Goal: Task Accomplishment & Management: Manage account settings

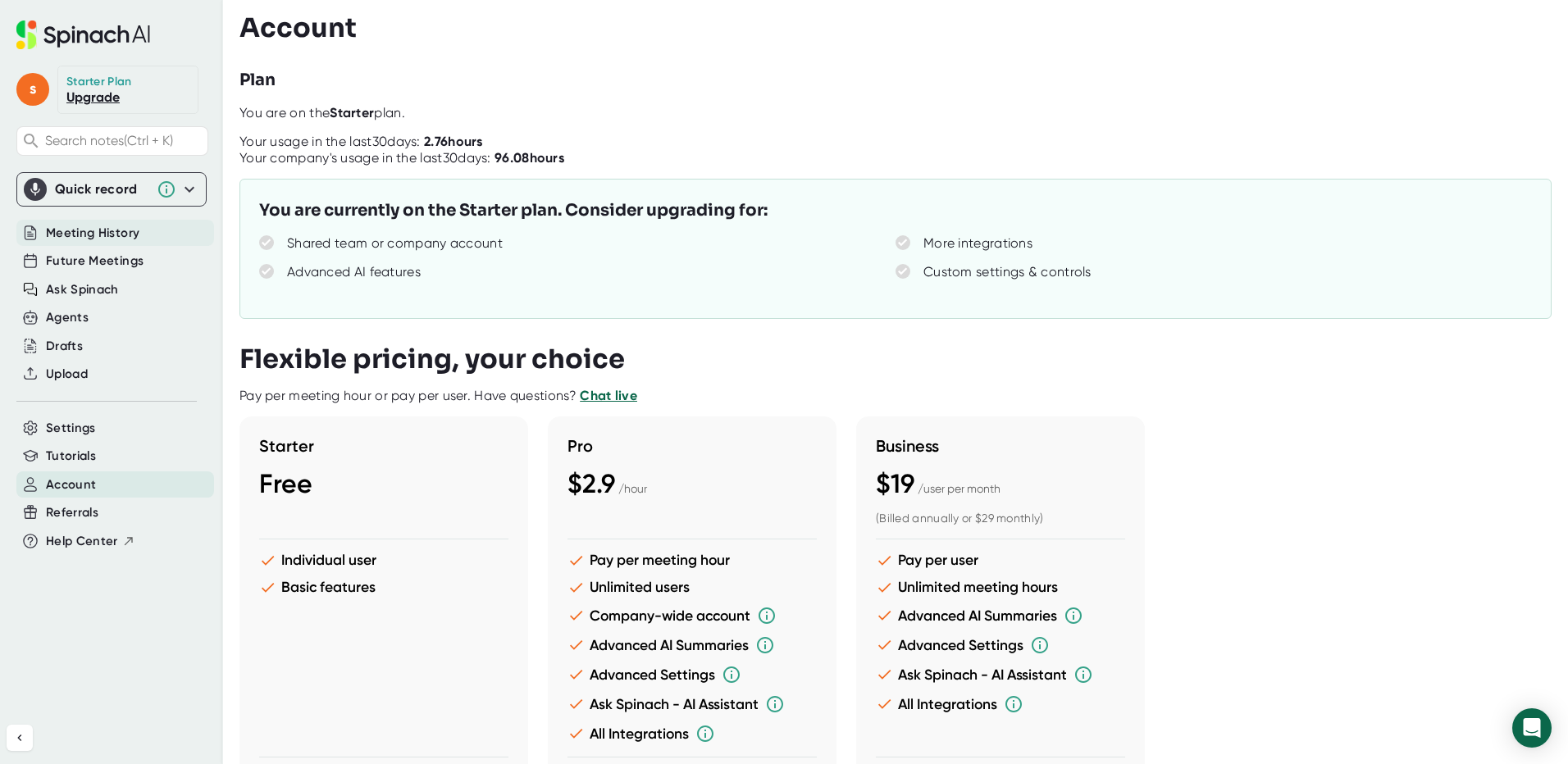
click at [110, 228] on span "Meeting History" at bounding box center [92, 233] width 93 height 19
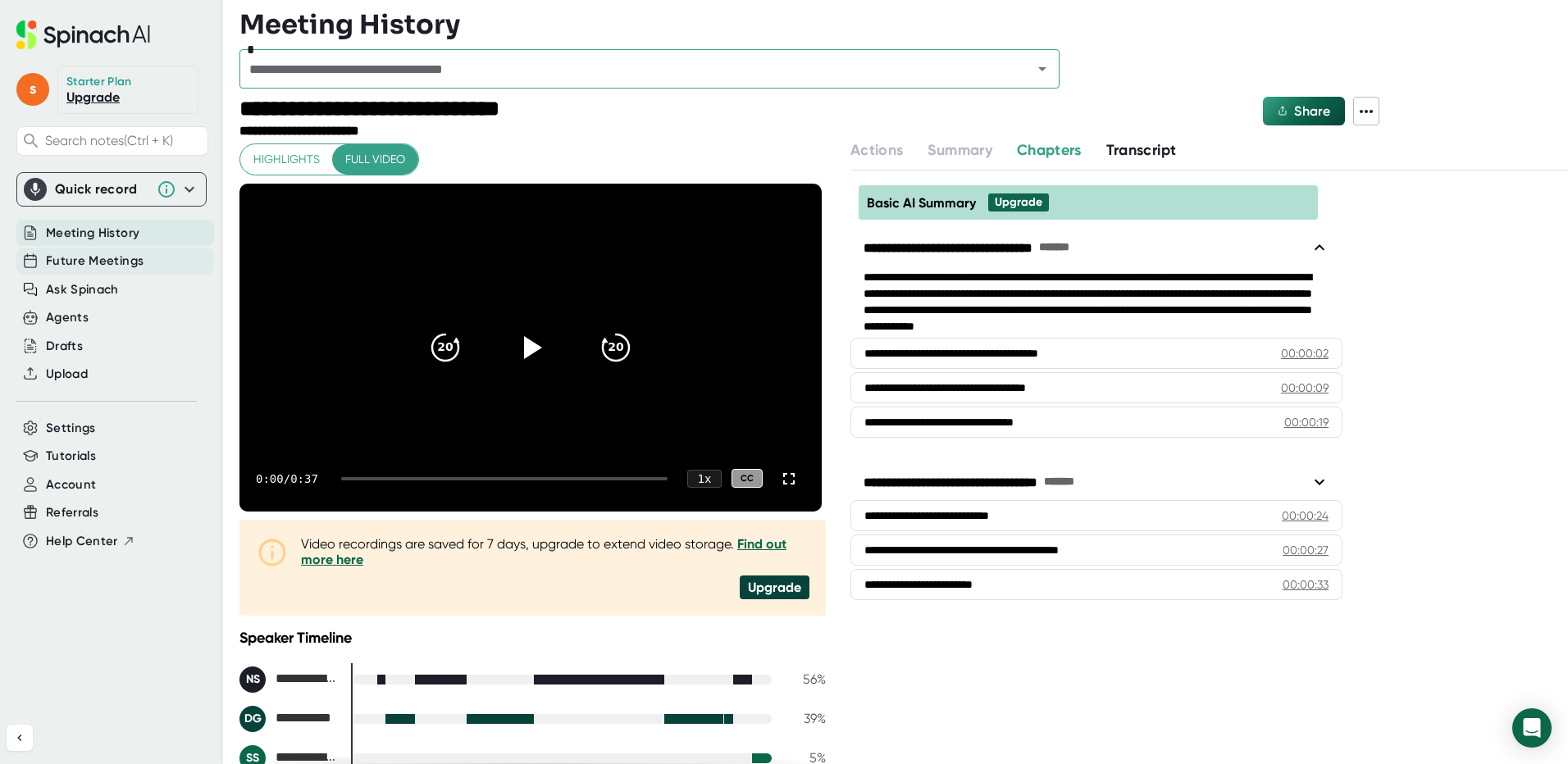
click at [118, 248] on div "Future Meetings" at bounding box center [115, 261] width 198 height 27
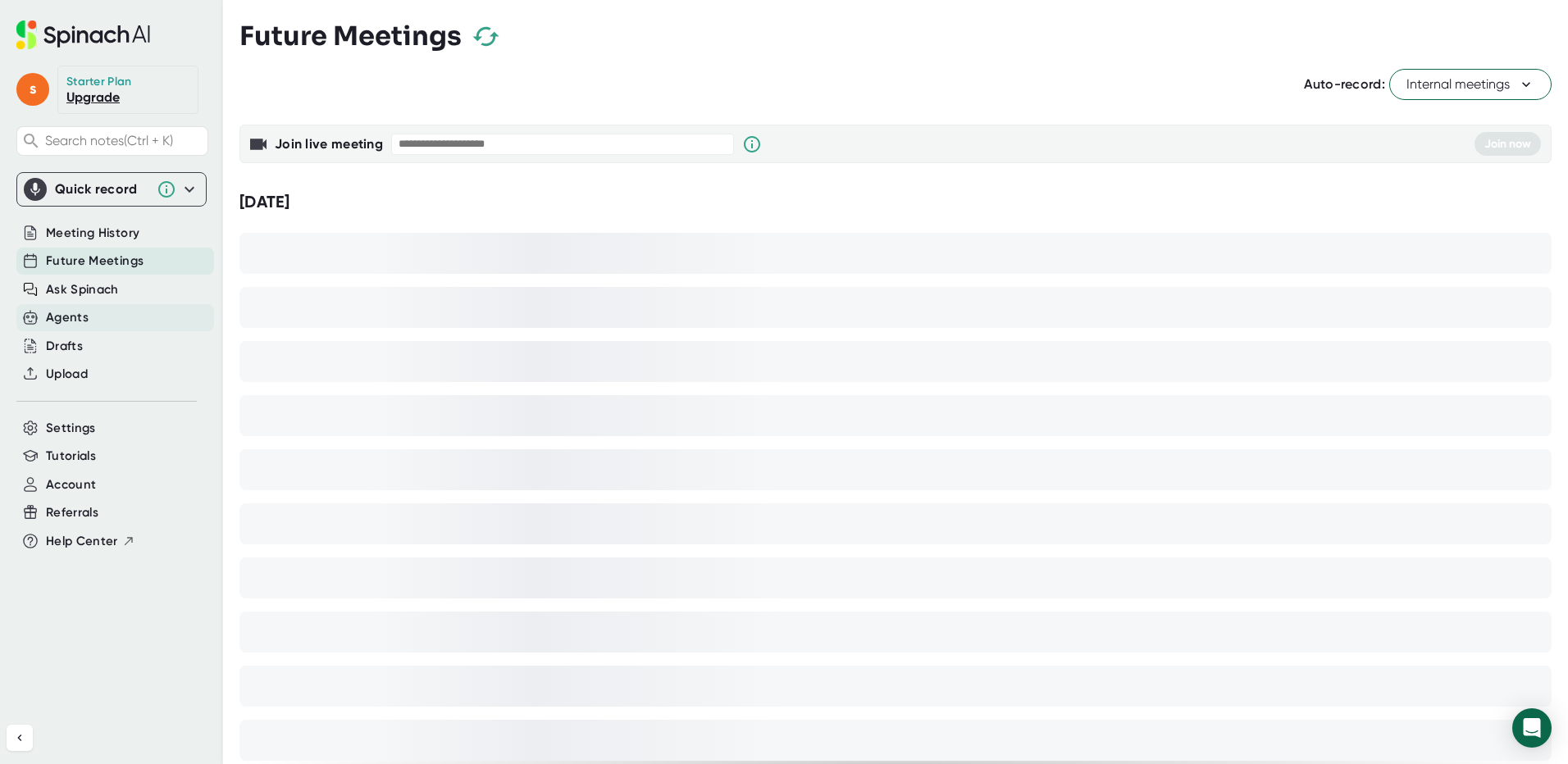
click at [95, 320] on div "Agents" at bounding box center [115, 318] width 198 height 27
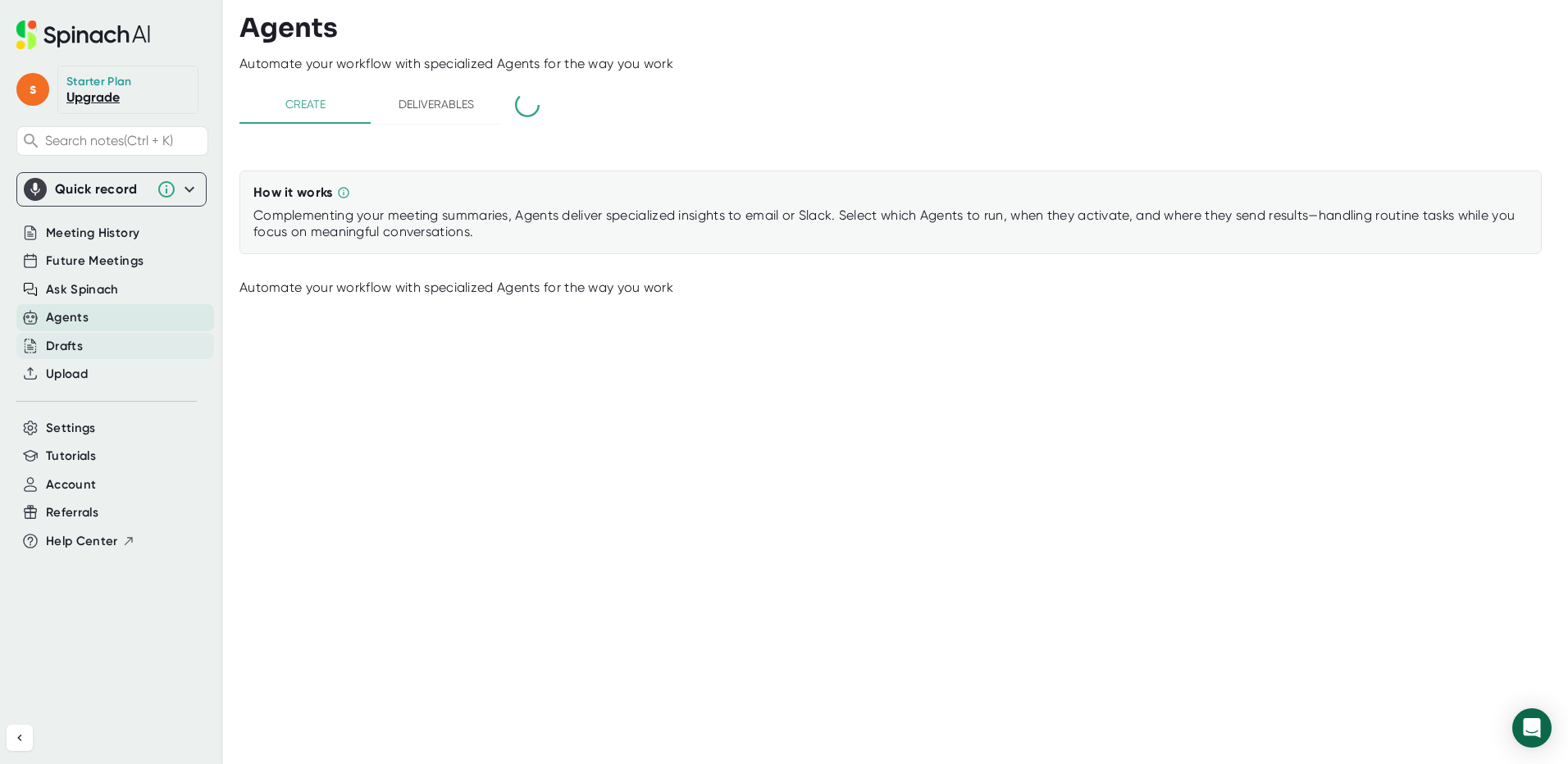
click at [89, 345] on div "Drafts" at bounding box center [115, 345] width 198 height 27
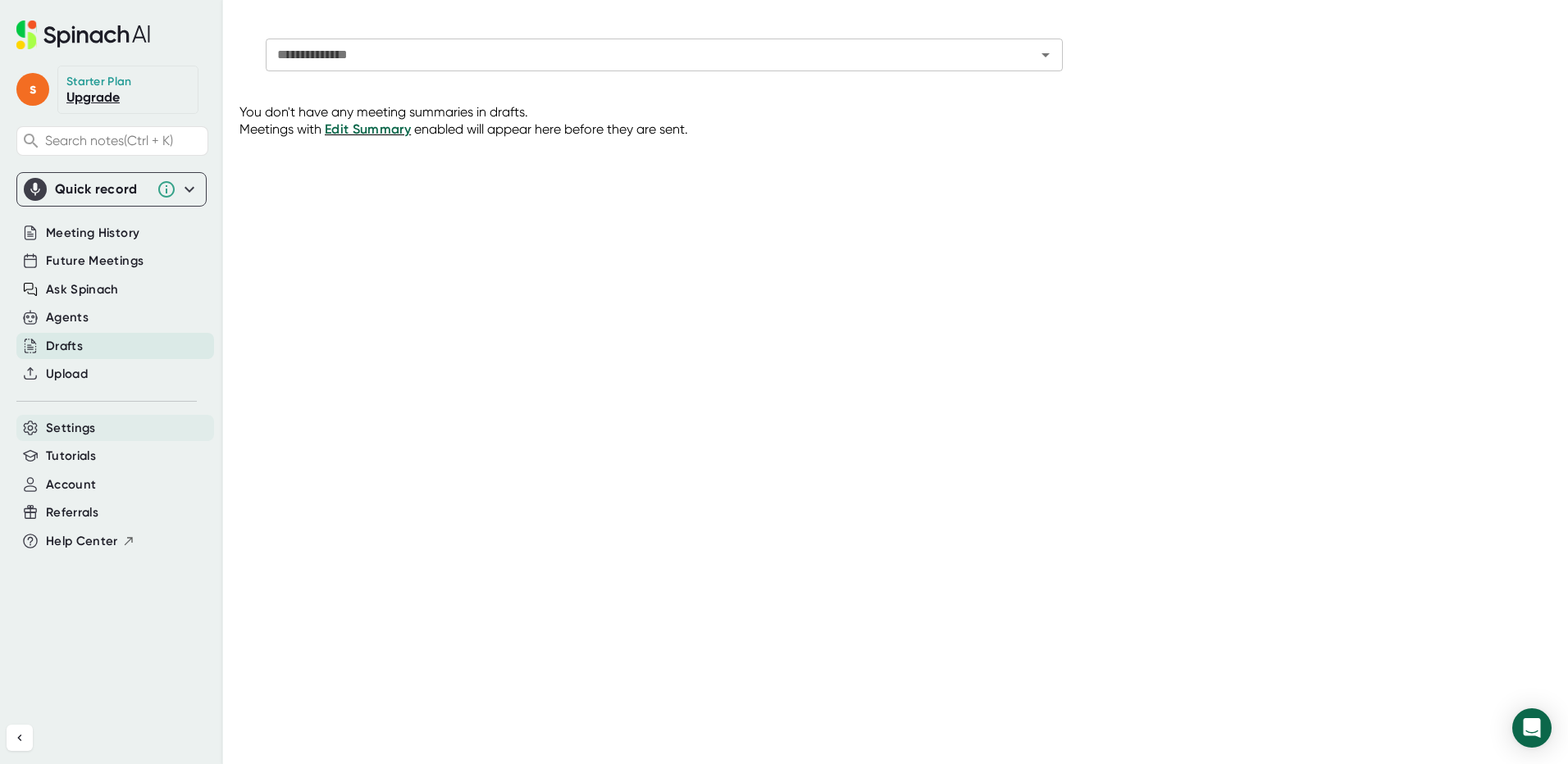
click at [95, 417] on div "Settings" at bounding box center [115, 428] width 198 height 27
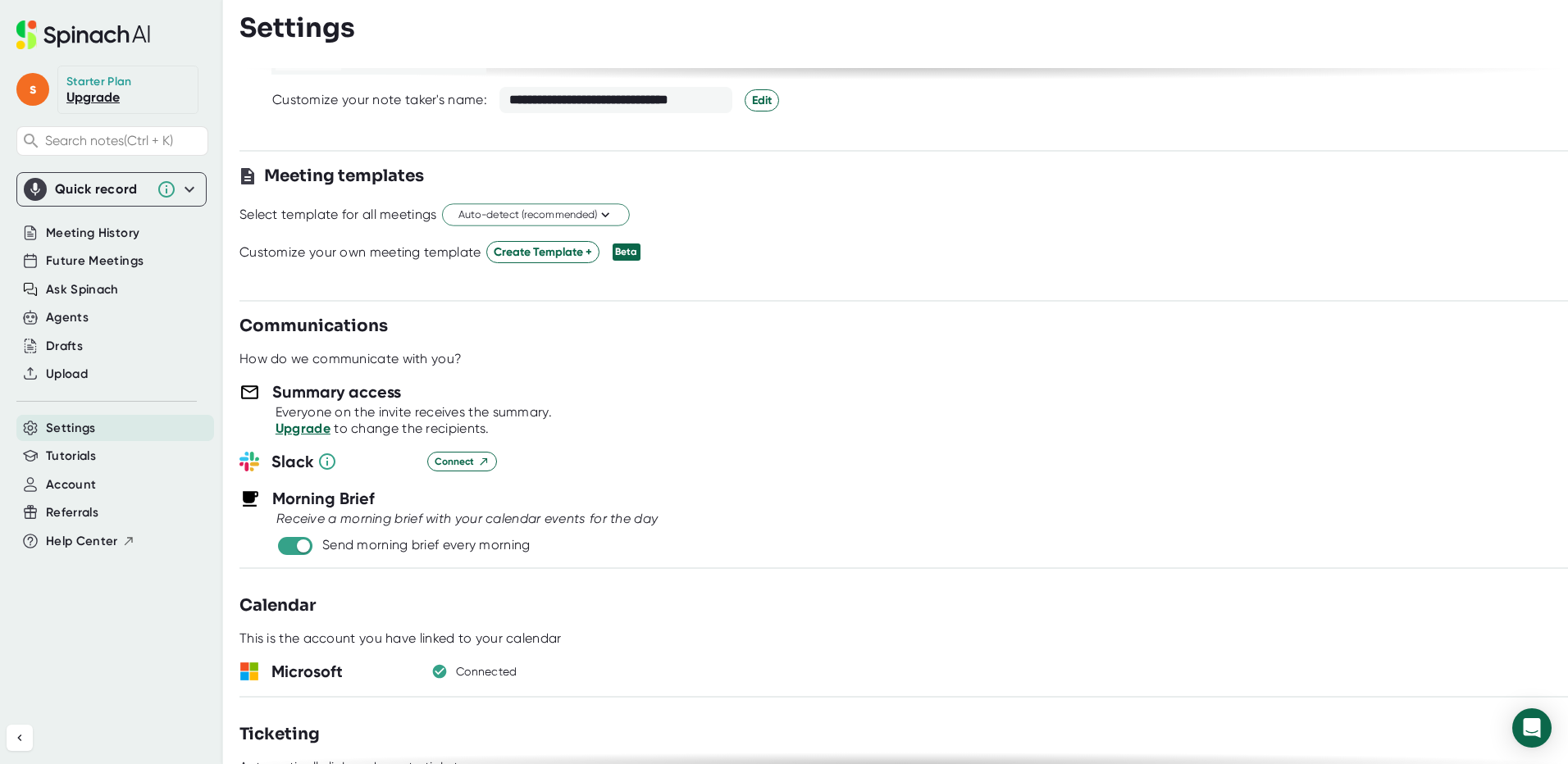
scroll to position [656, 0]
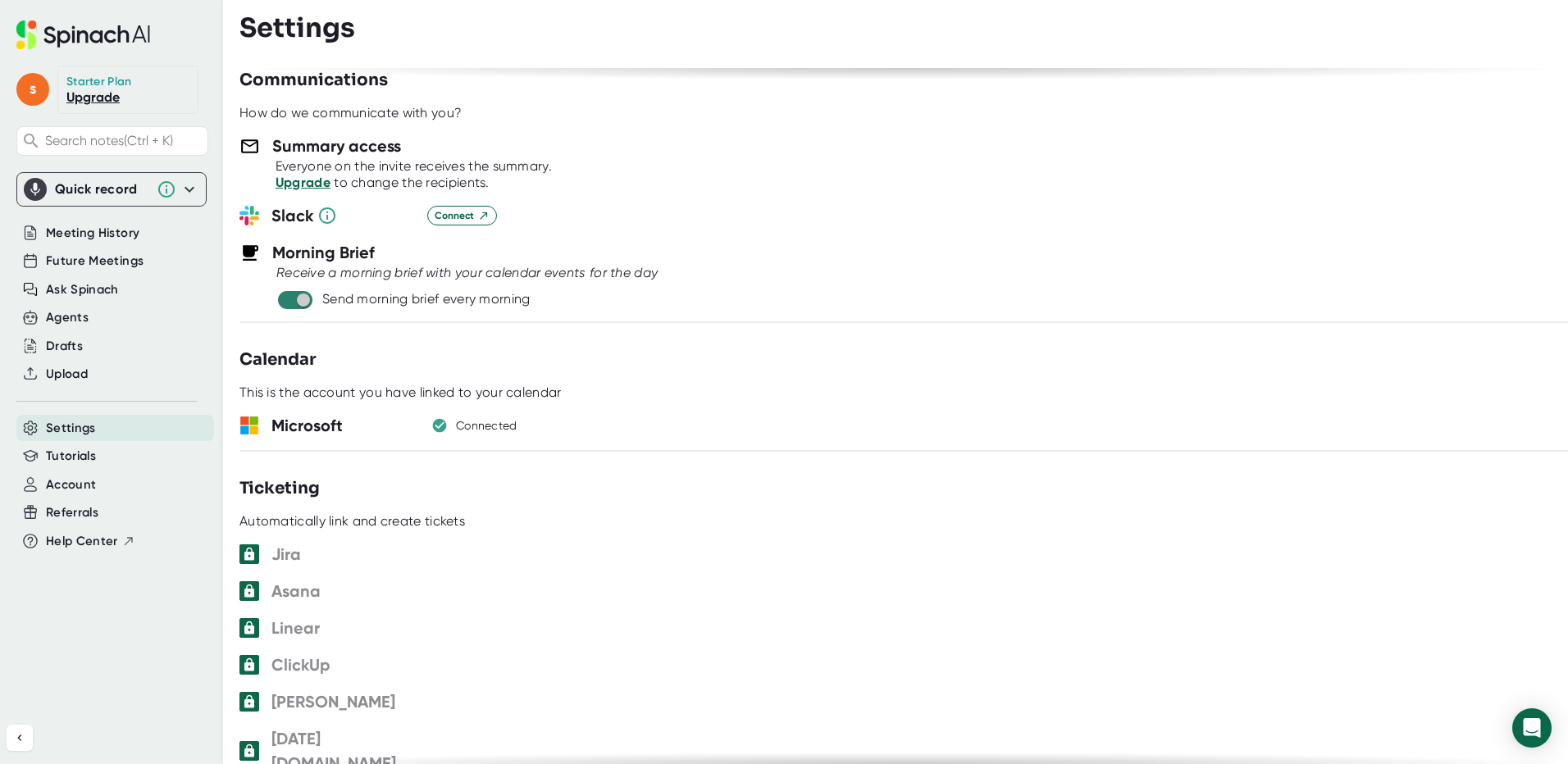
click at [296, 303] on input "checkbox" at bounding box center [303, 299] width 47 height 15
click at [294, 300] on input "checkbox" at bounding box center [303, 299] width 47 height 15
checkbox input "false"
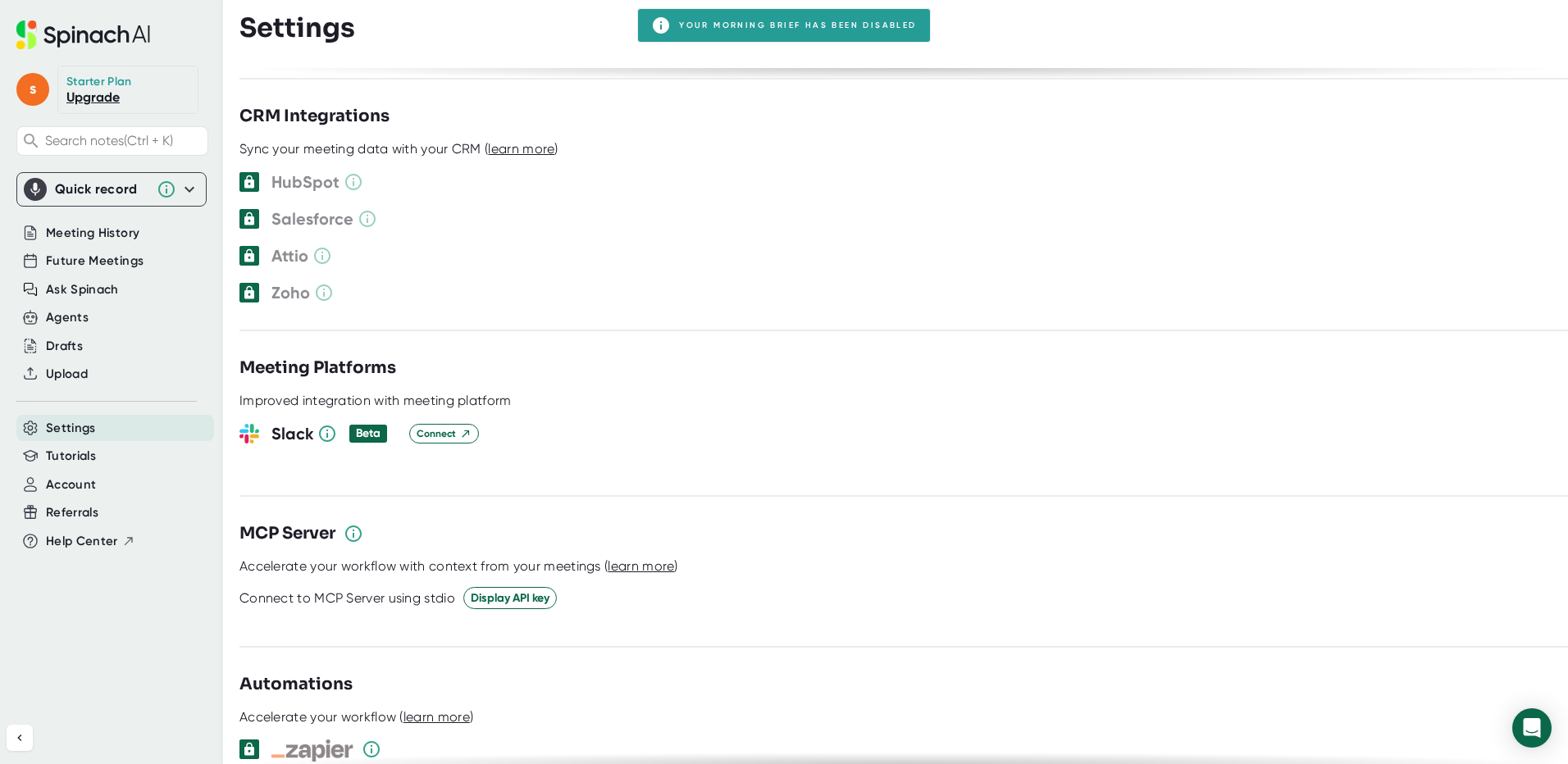
scroll to position [1772, 0]
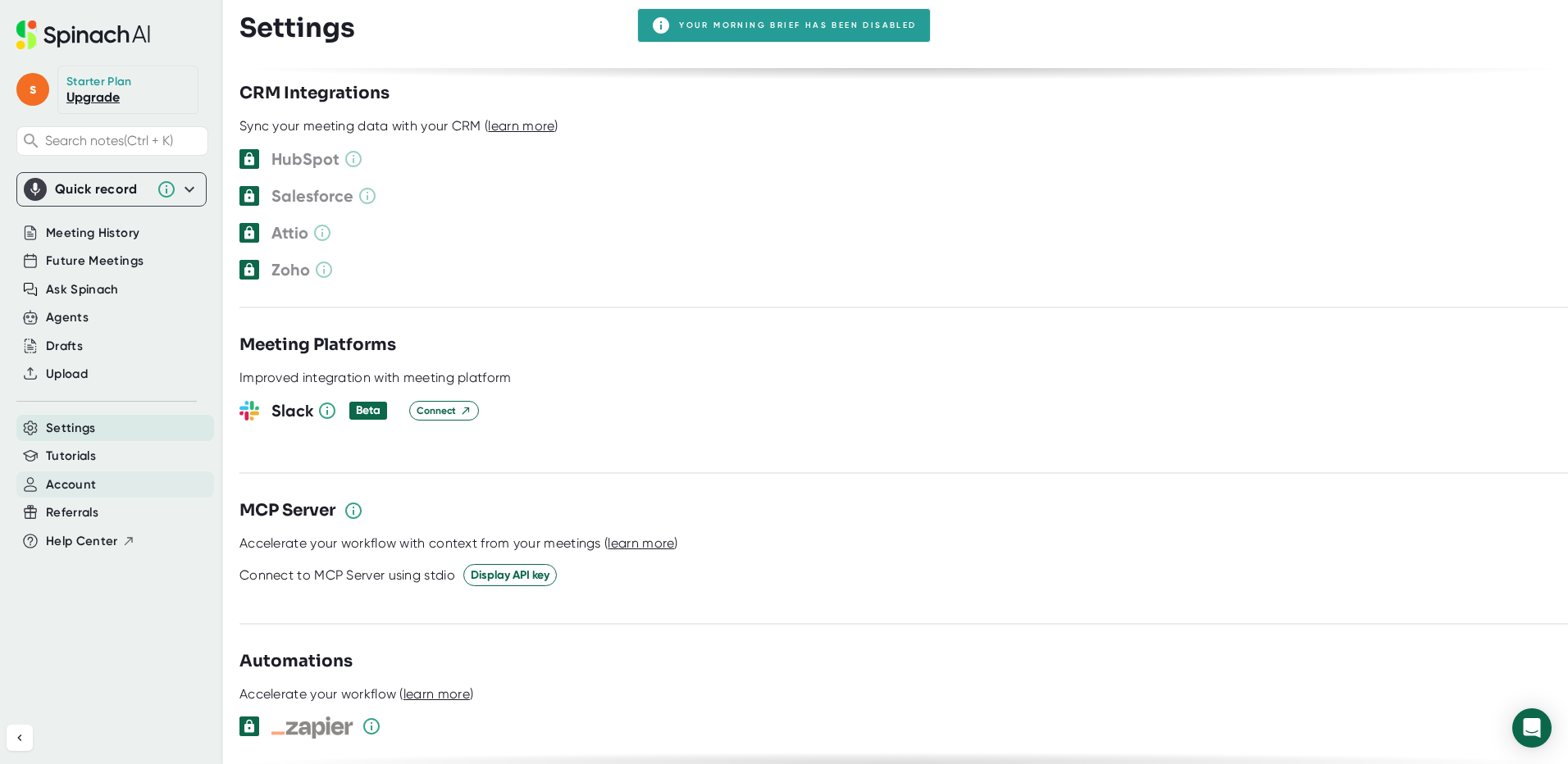
click at [90, 495] on div "Account" at bounding box center [115, 485] width 198 height 27
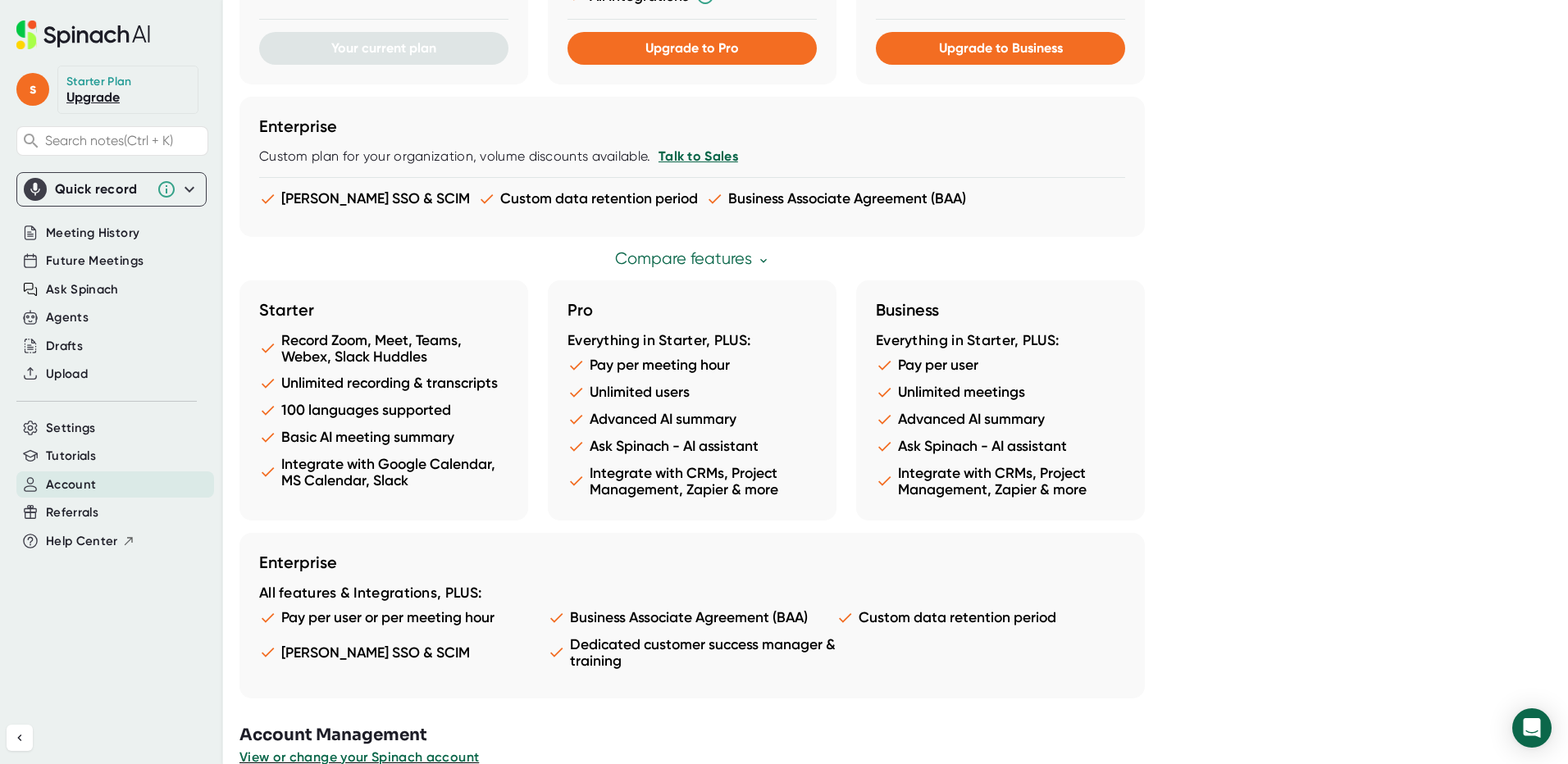
scroll to position [766, 0]
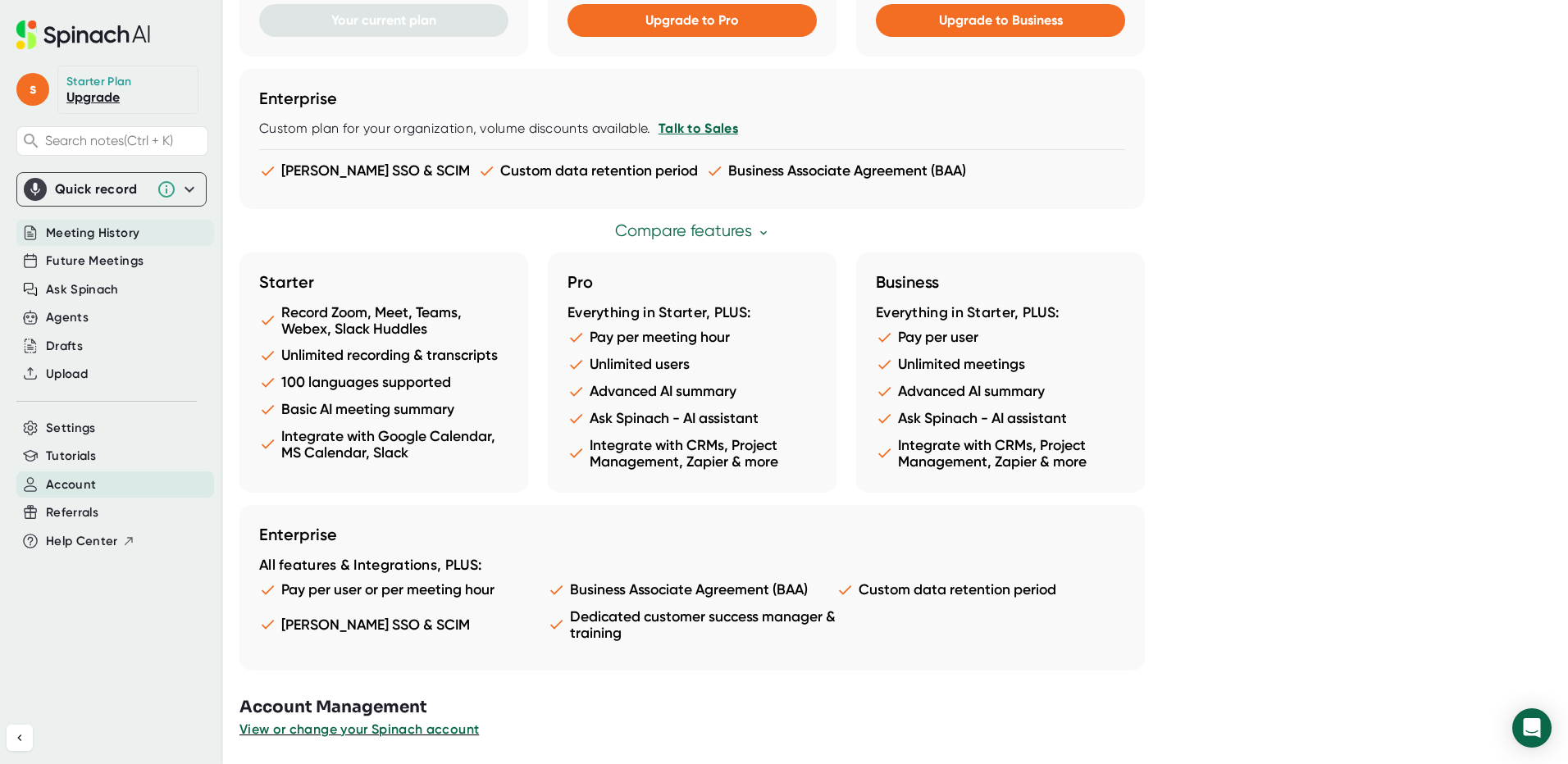
click at [140, 245] on div "Meeting History" at bounding box center [115, 232] width 198 height 27
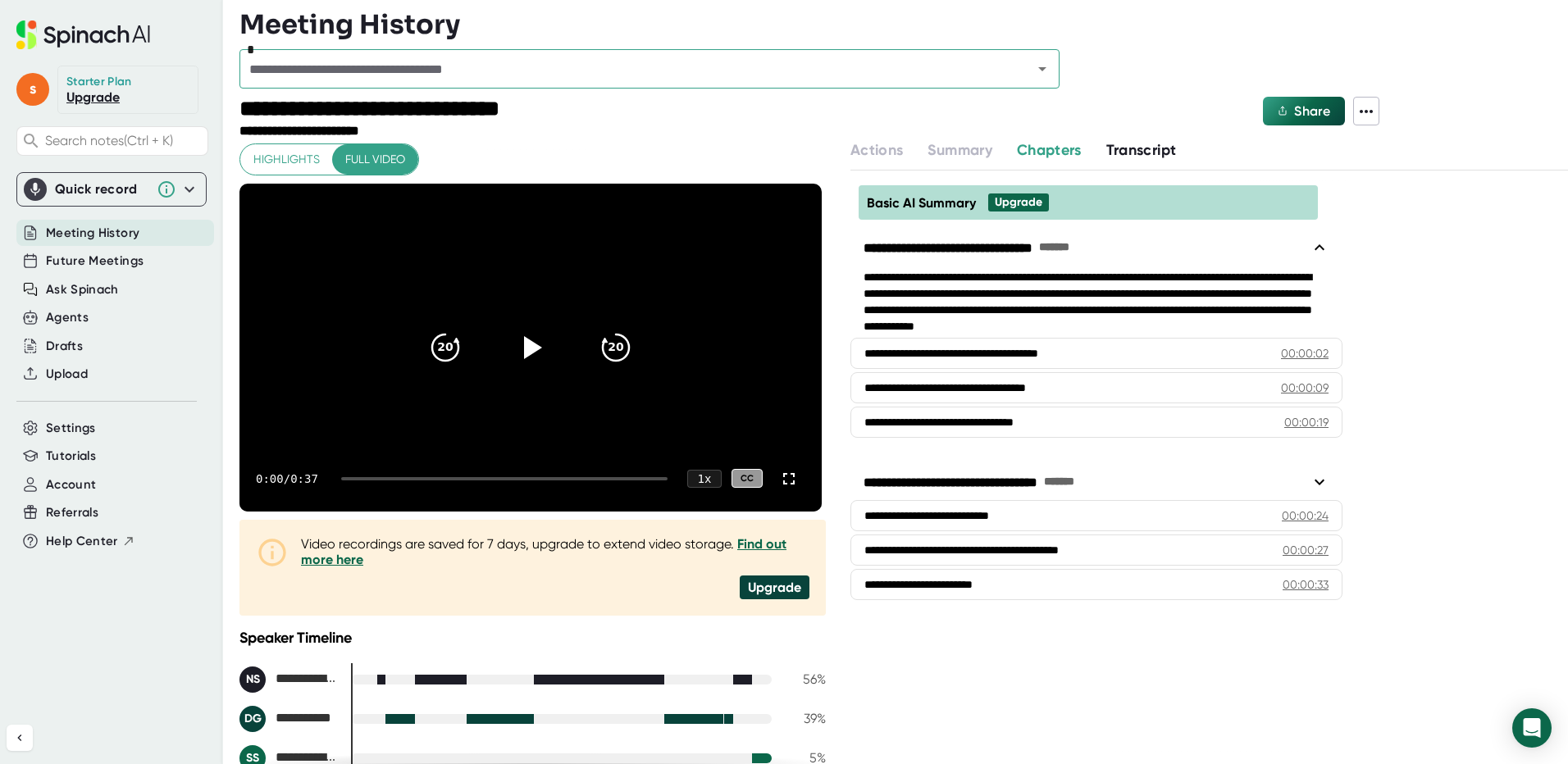
click at [118, 245] on div "Meeting History" at bounding box center [115, 232] width 198 height 27
click at [120, 259] on span "Future Meetings" at bounding box center [95, 261] width 98 height 19
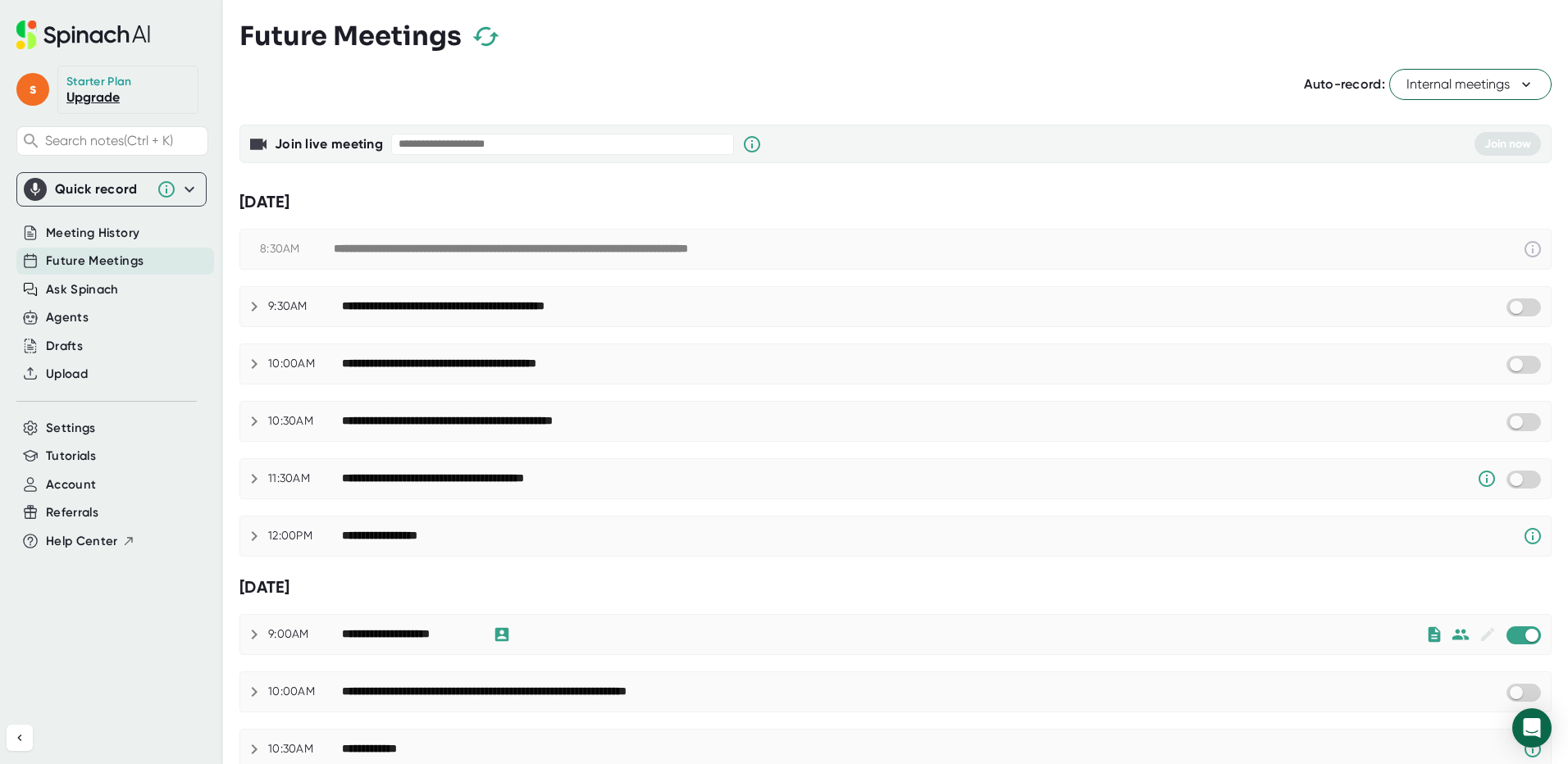
click at [1420, 86] on span "Internal meetings" at bounding box center [1470, 84] width 128 height 20
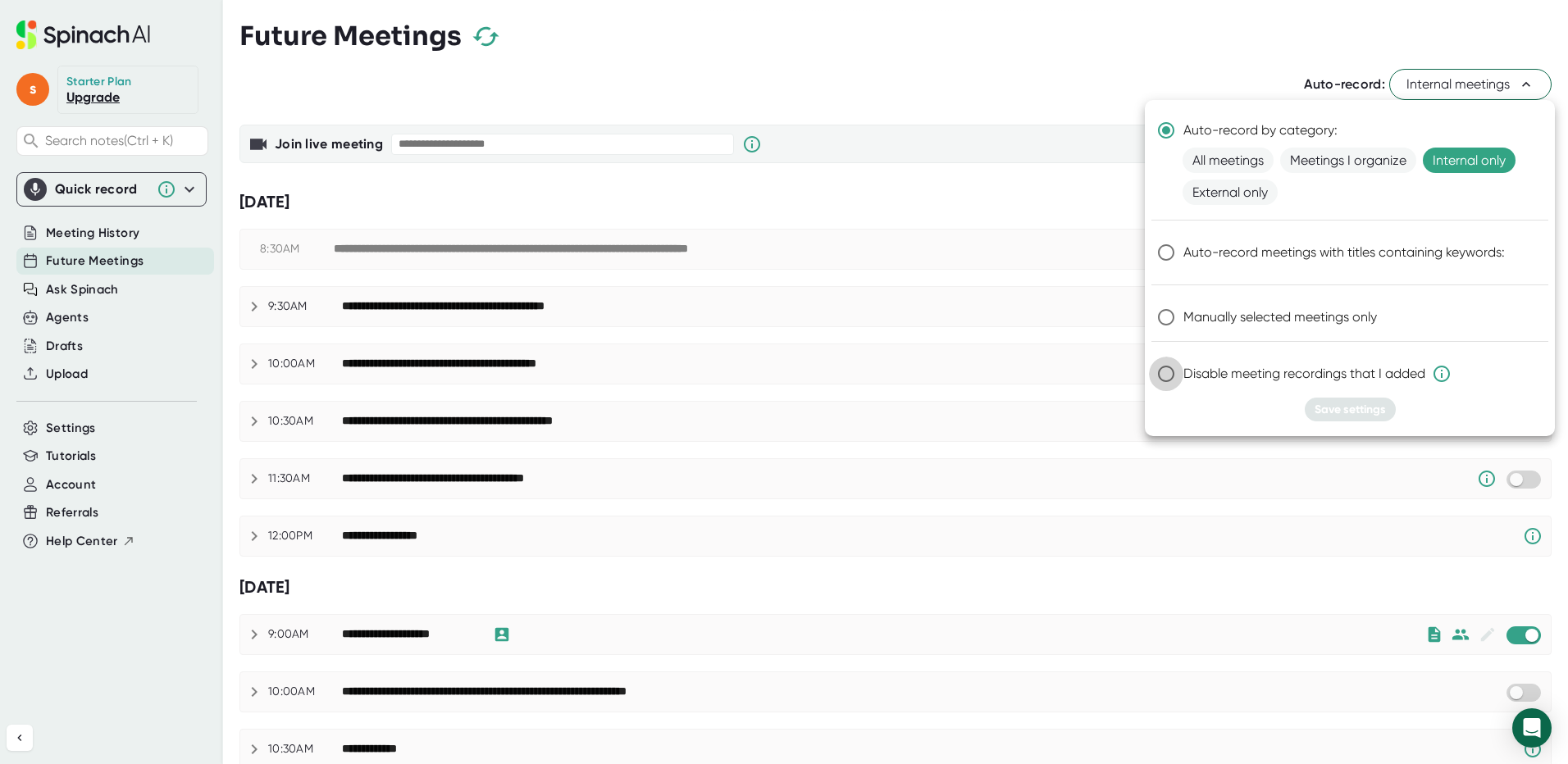
click at [1165, 371] on input "Disable meeting recordings that I added" at bounding box center [1167, 374] width 35 height 35
radio input "true"
click at [1167, 311] on input "Manually selected meetings only" at bounding box center [1167, 318] width 35 height 35
radio input "true"
click at [1366, 405] on span "Save settings" at bounding box center [1350, 410] width 71 height 14
